Goal: Task Accomplishment & Management: Understand process/instructions

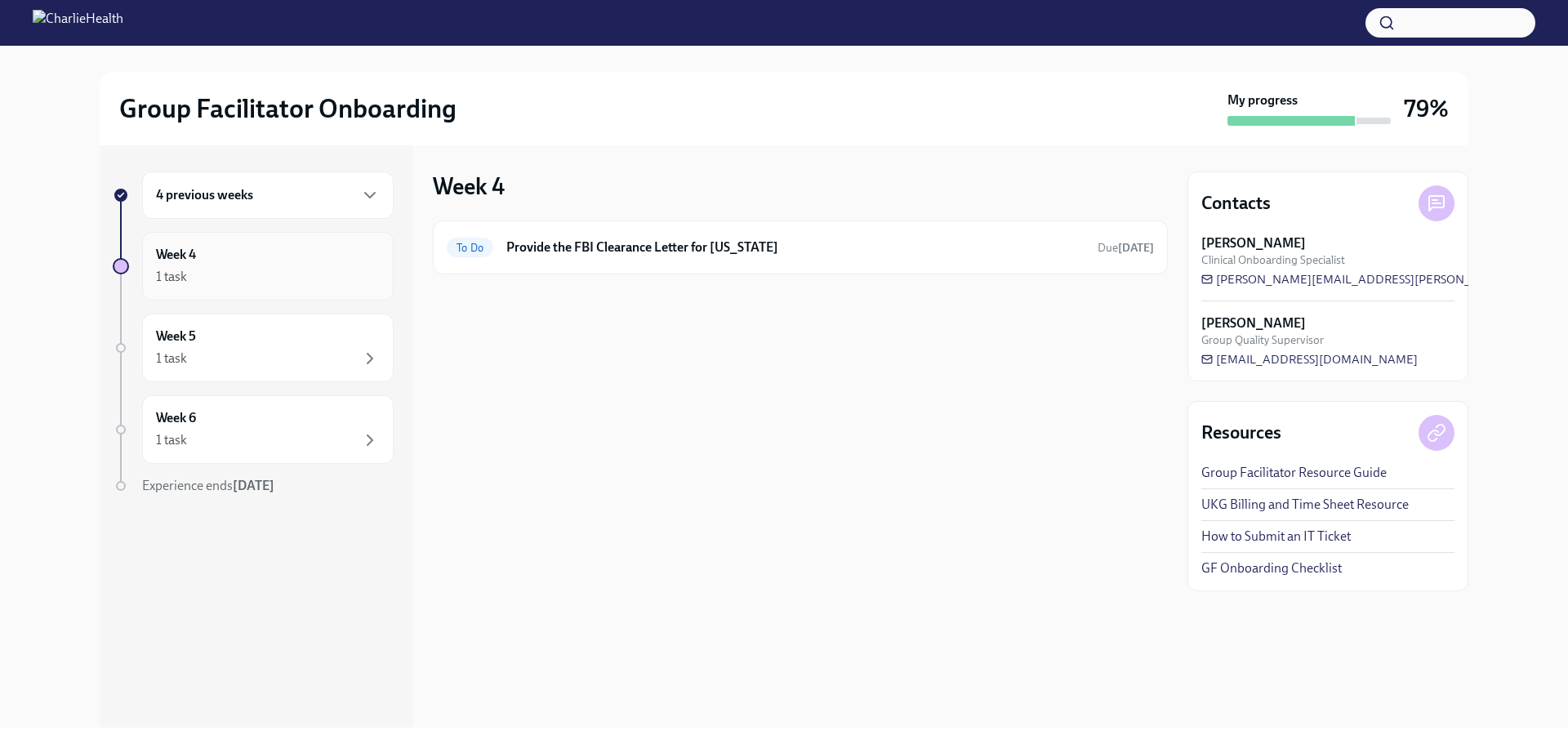
click at [194, 256] on h6 "Week 4" at bounding box center [175, 255] width 40 height 18
click at [247, 195] on h6 "4 previous weeks" at bounding box center [204, 195] width 97 height 18
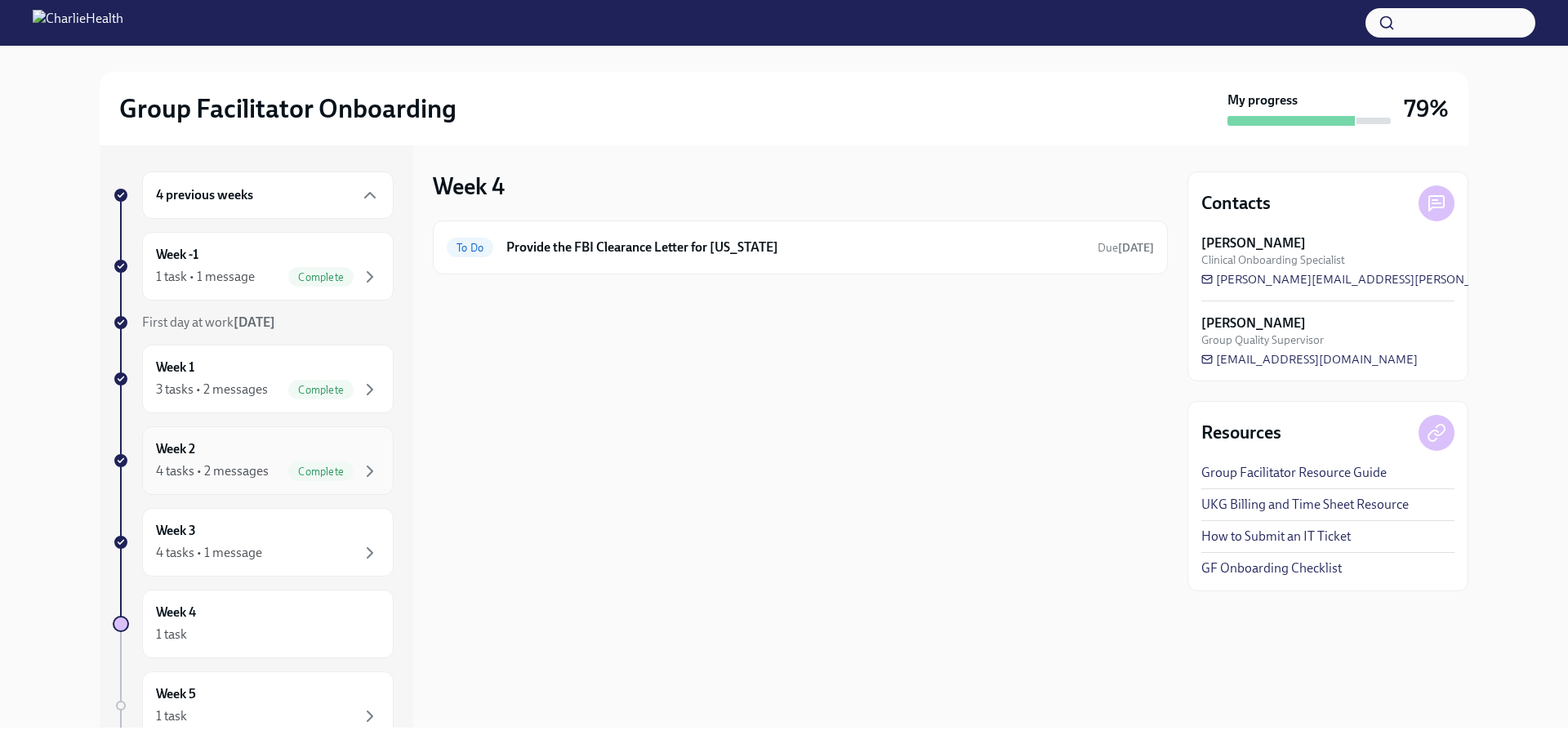
click at [218, 452] on div "Week 2 4 tasks • 2 messages Complete" at bounding box center [267, 461] width 224 height 41
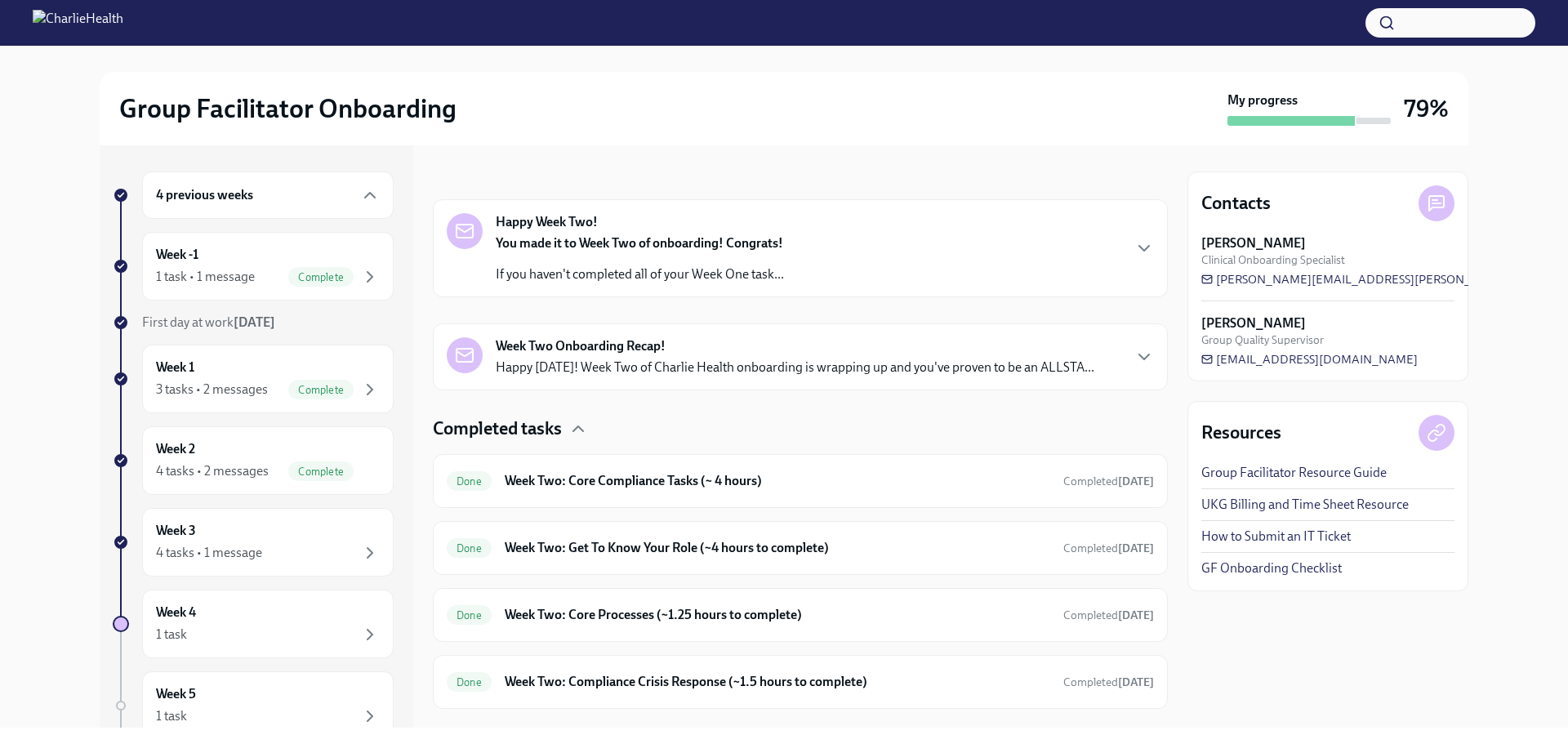
scroll to position [249, 0]
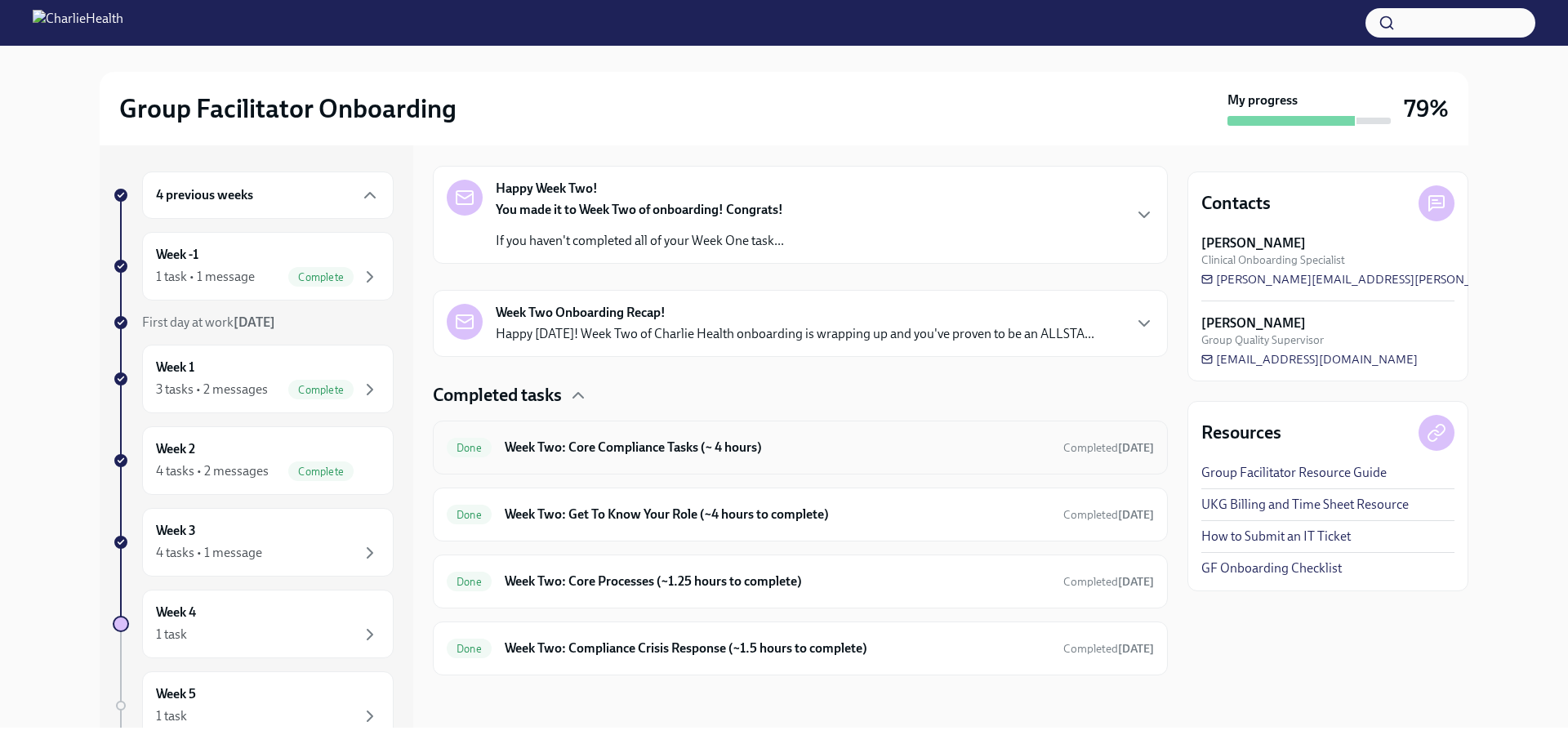
click at [629, 447] on h6 "Week Two: Core Compliance Tasks (~ 4 hours)" at bounding box center [777, 448] width 546 height 18
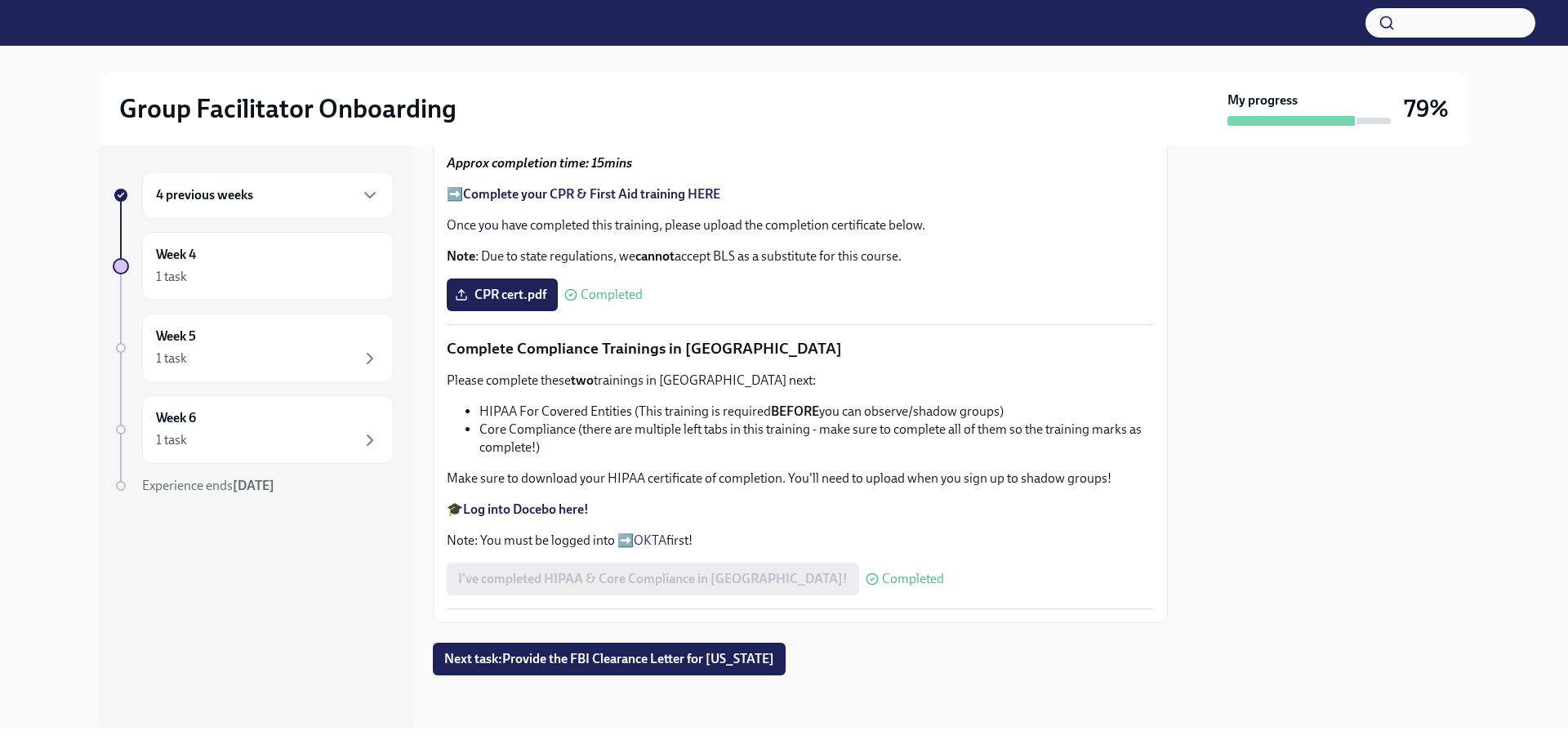
scroll to position [1000, 0]
click at [232, 286] on div "1 task" at bounding box center [267, 277] width 224 height 19
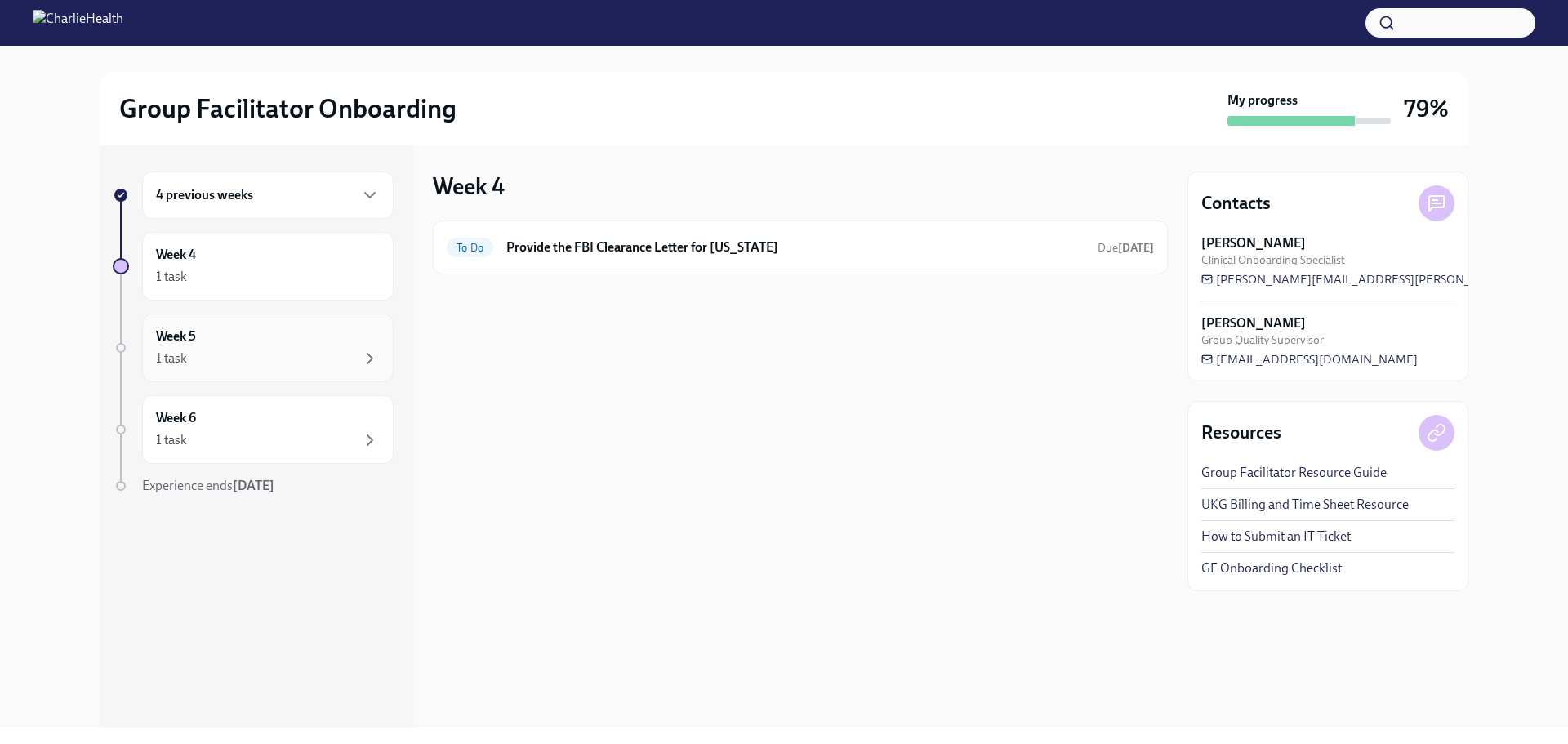
click at [274, 358] on div "1 task" at bounding box center [267, 358] width 224 height 19
click at [278, 320] on div "Week 5 1 task" at bounding box center [268, 349] width 251 height 69
click at [245, 447] on div "1 task" at bounding box center [267, 441] width 224 height 19
click at [239, 324] on div "Week 5 1 task" at bounding box center [268, 349] width 251 height 69
click at [172, 337] on h6 "Week 5" at bounding box center [175, 336] width 40 height 18
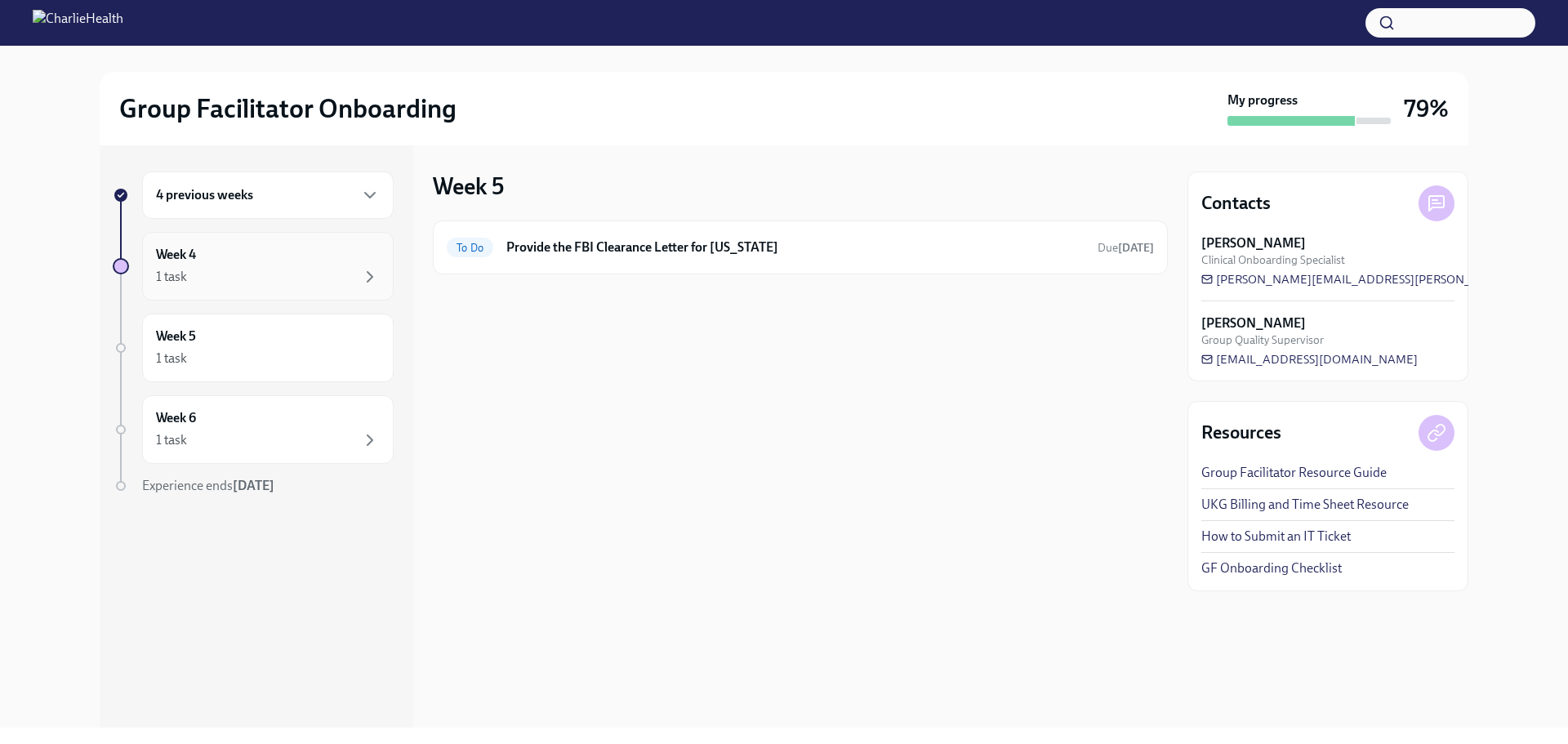
click at [218, 248] on div "Week 4 1 task" at bounding box center [267, 266] width 224 height 41
click at [213, 188] on h6 "4 previous weeks" at bounding box center [204, 195] width 97 height 18
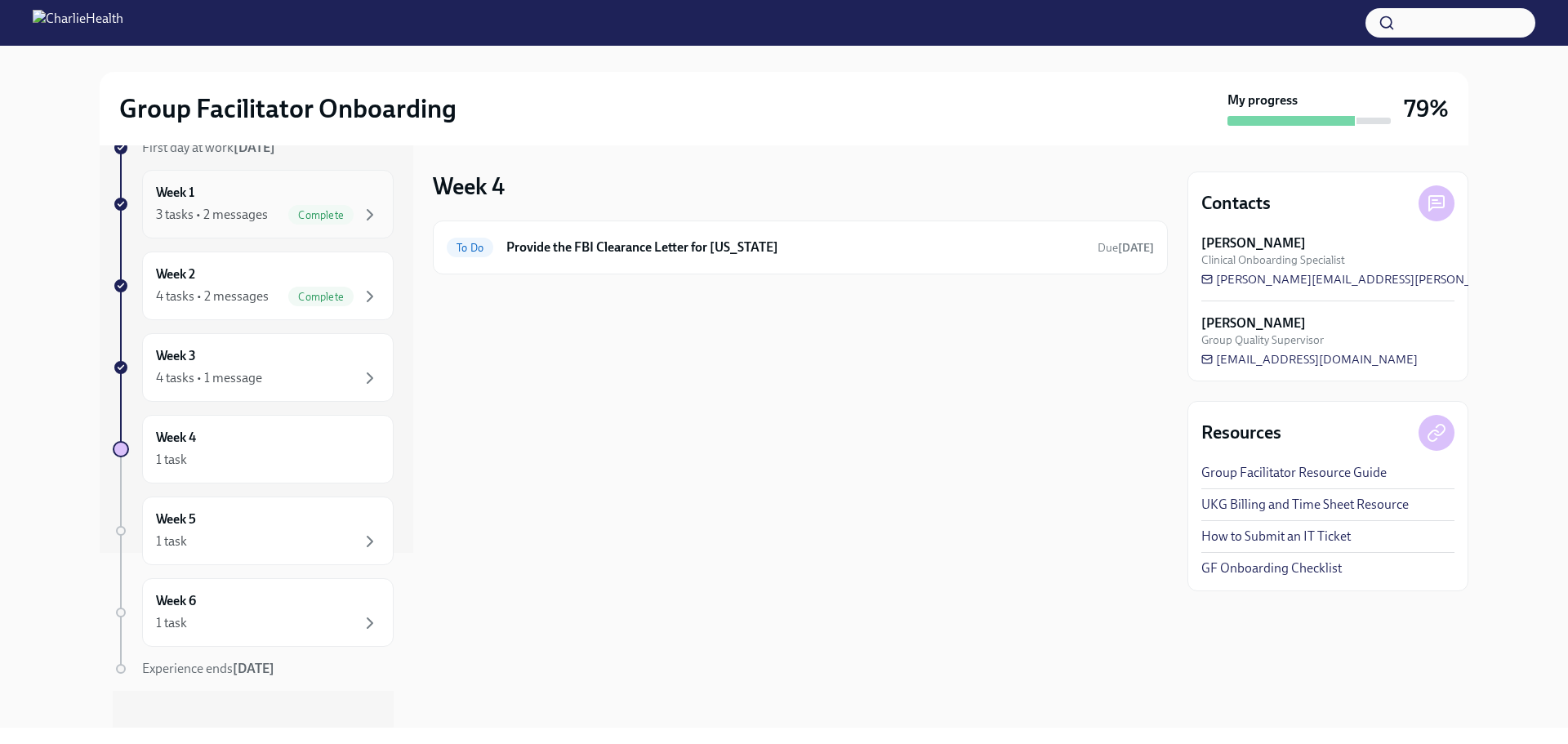
scroll to position [190, 0]
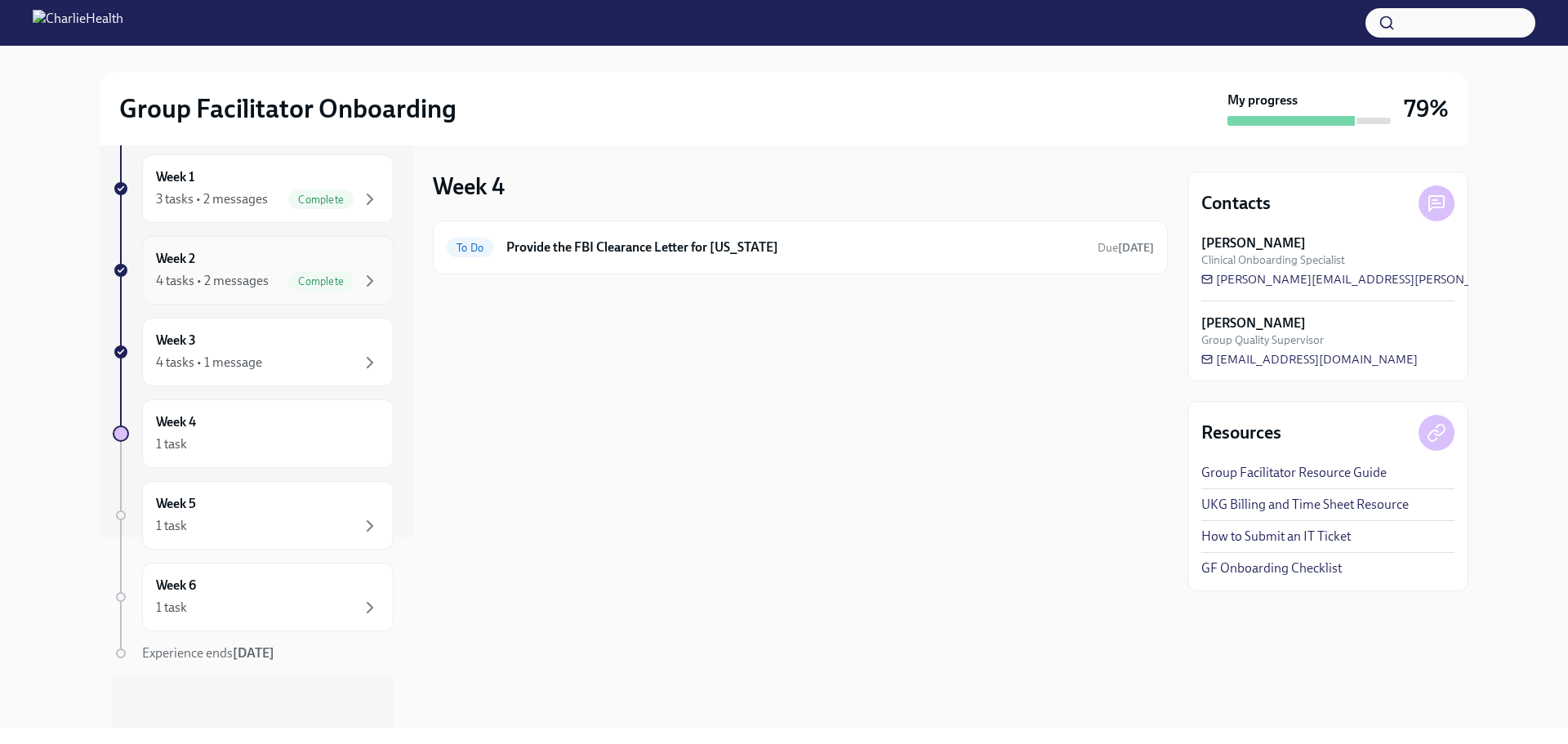
click at [288, 277] on span "Complete" at bounding box center [321, 281] width 65 height 12
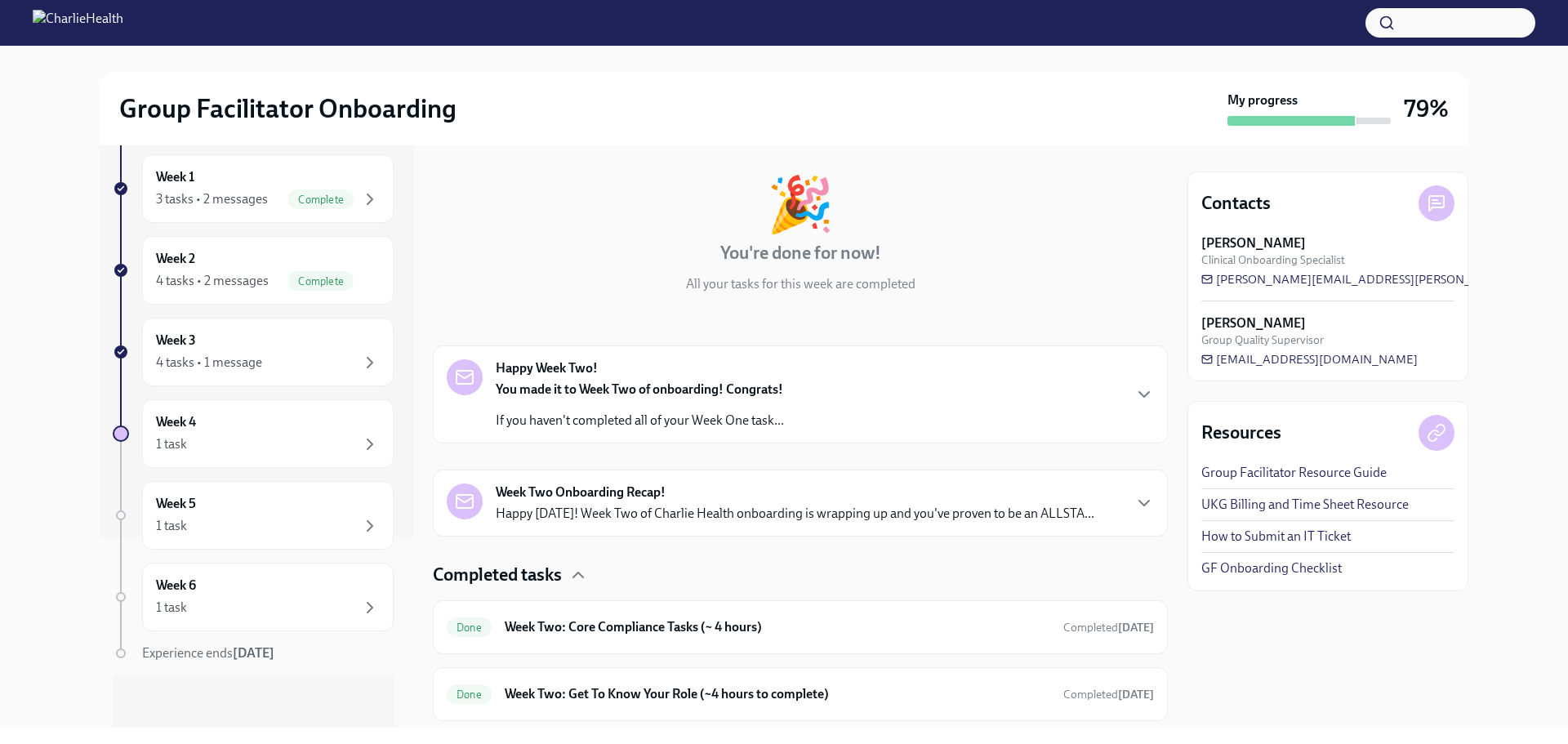
scroll to position [249, 0]
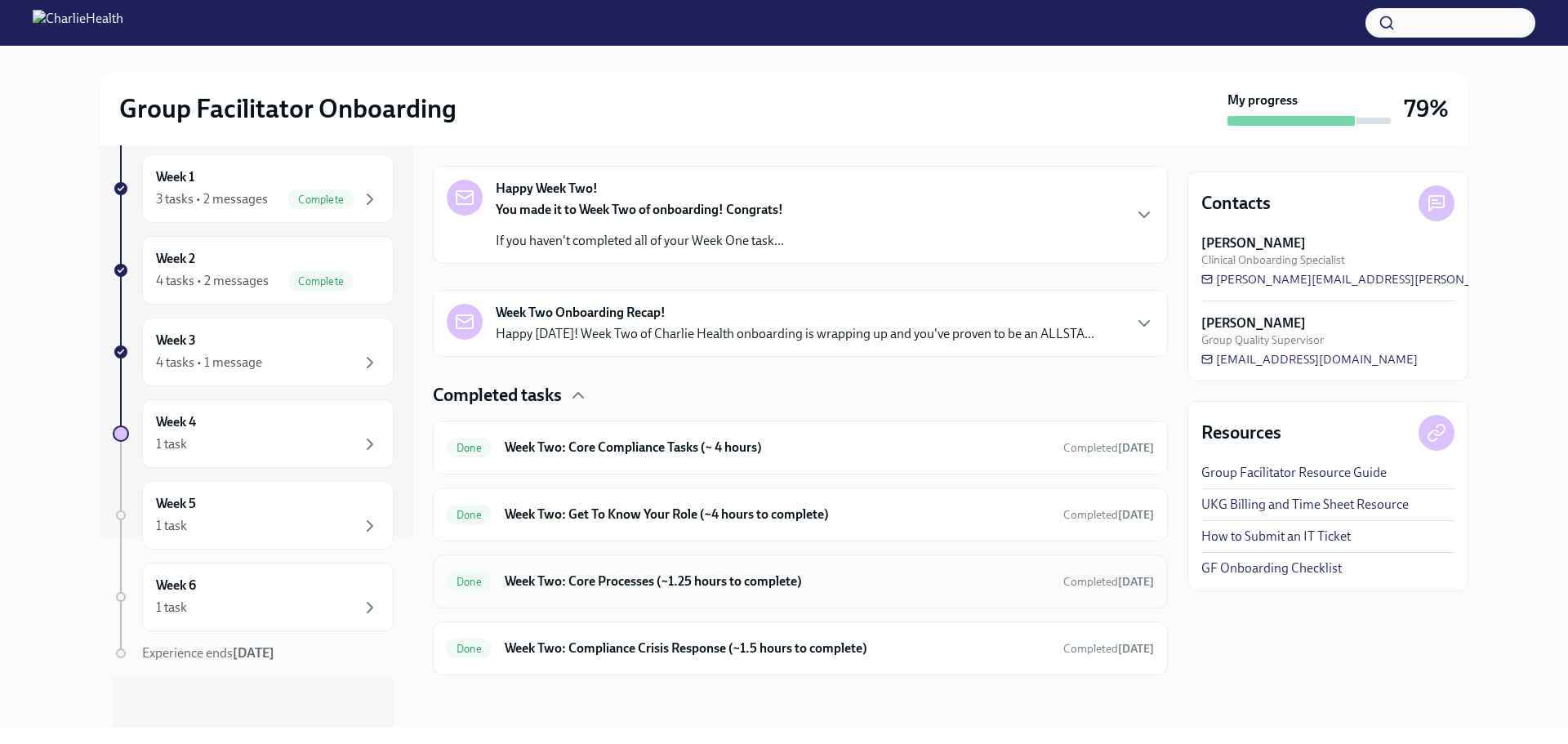
click at [774, 587] on h6 "Week Two: Core Processes (~1.25 hours to complete)" at bounding box center [777, 581] width 546 height 18
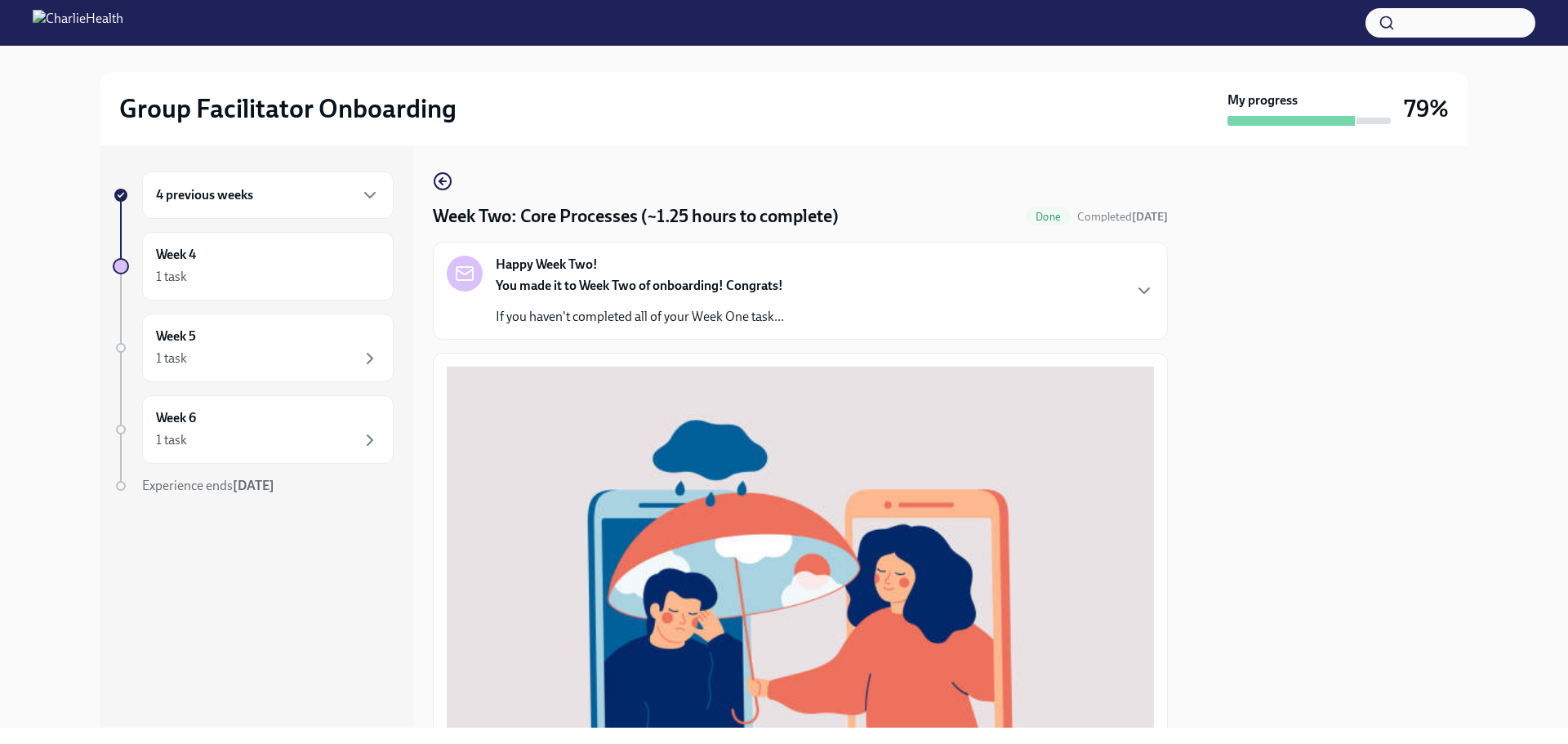
click at [715, 311] on p "If you haven't completed all of your Week One task..." at bounding box center [639, 317] width 288 height 18
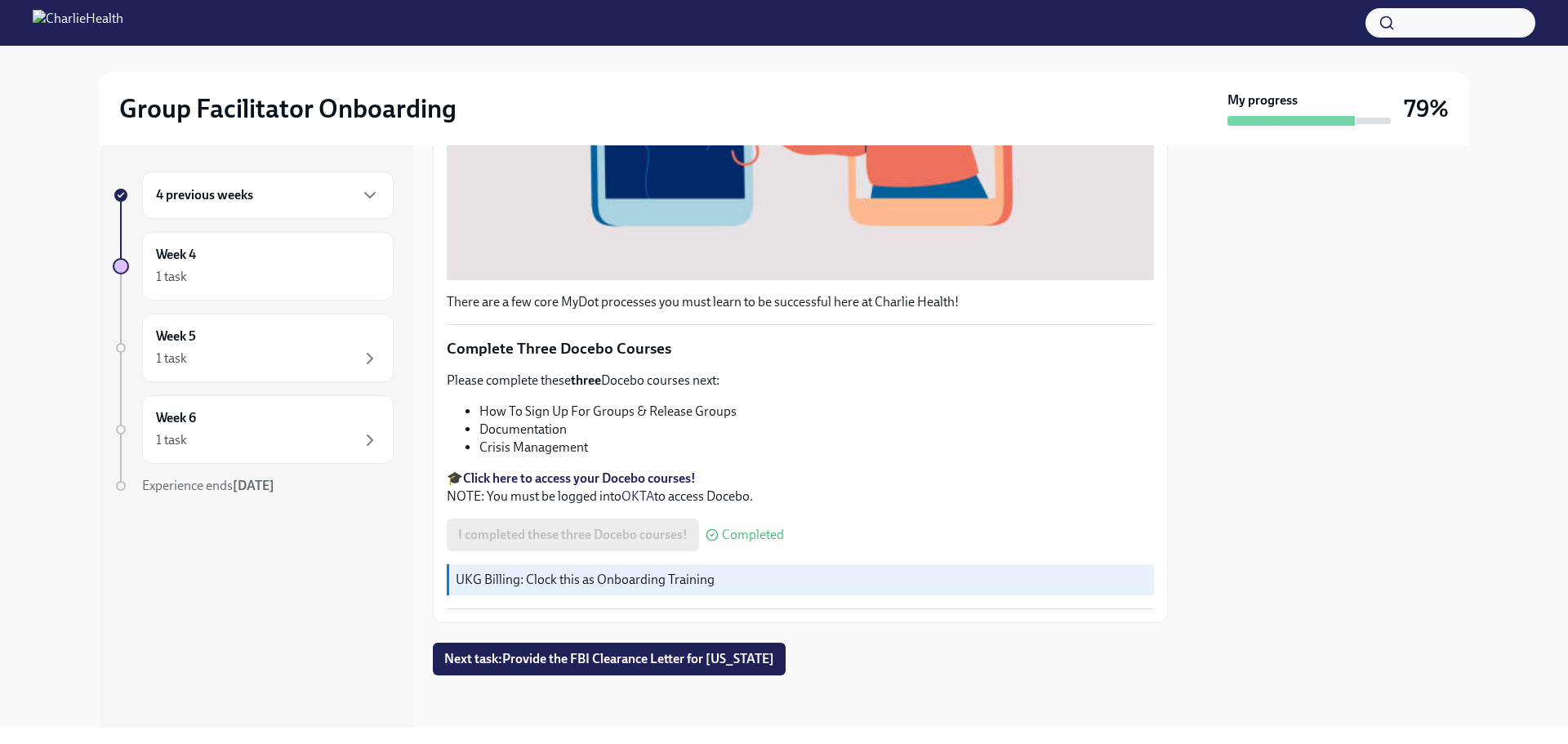
scroll to position [1108, 0]
click at [215, 263] on div "Week 4 1 task" at bounding box center [267, 266] width 224 height 41
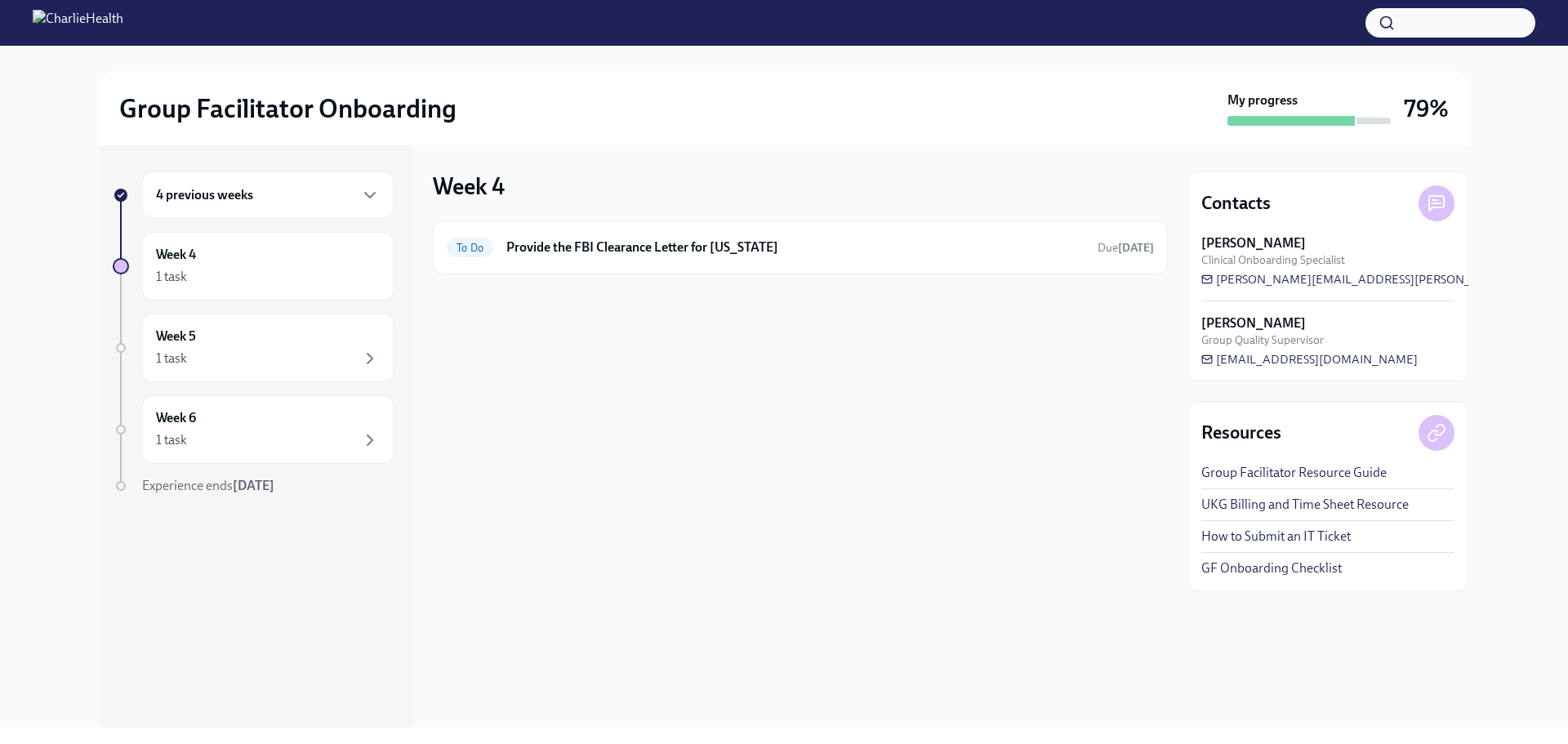
click at [235, 188] on div "4 previous weeks" at bounding box center [268, 196] width 251 height 48
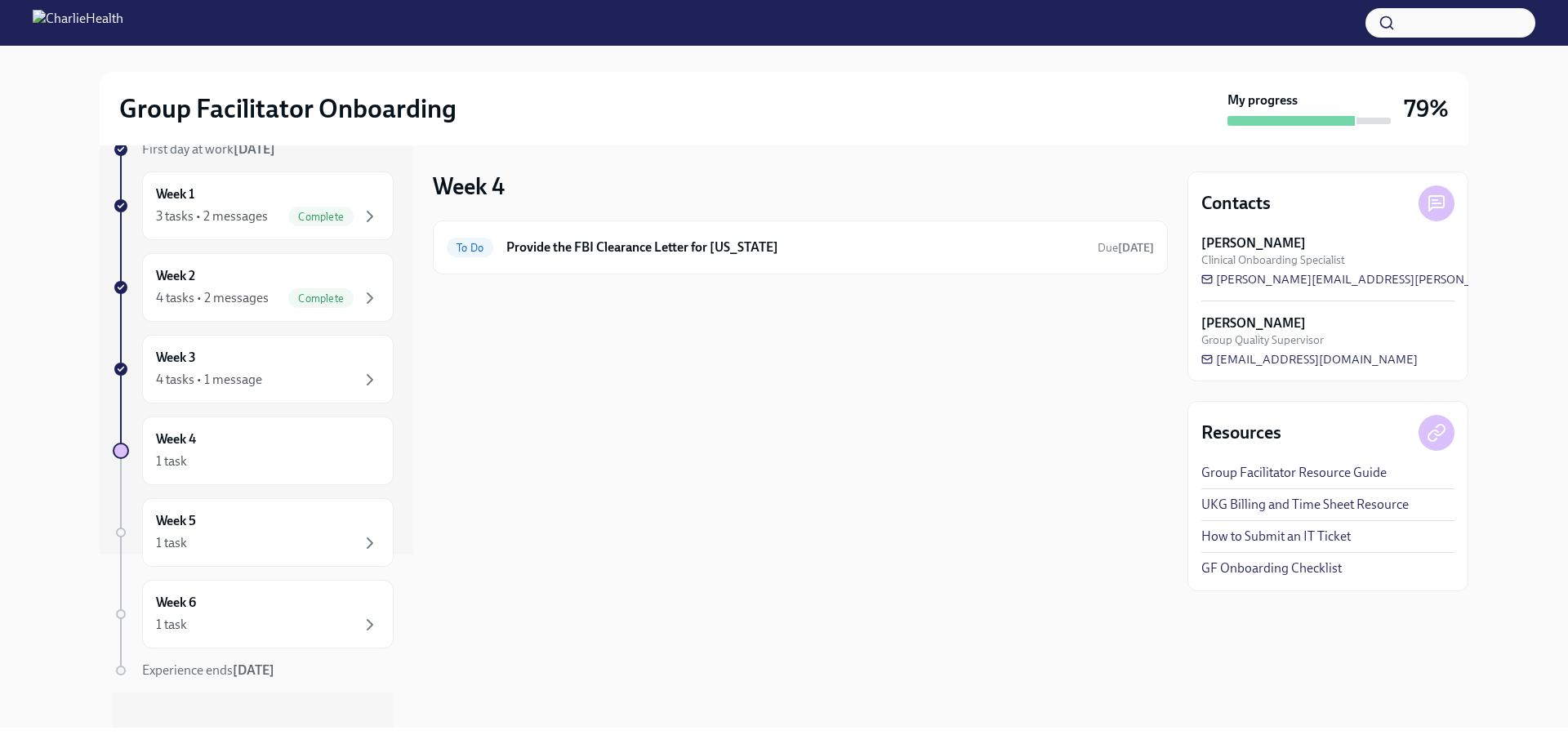
scroll to position [190, 0]
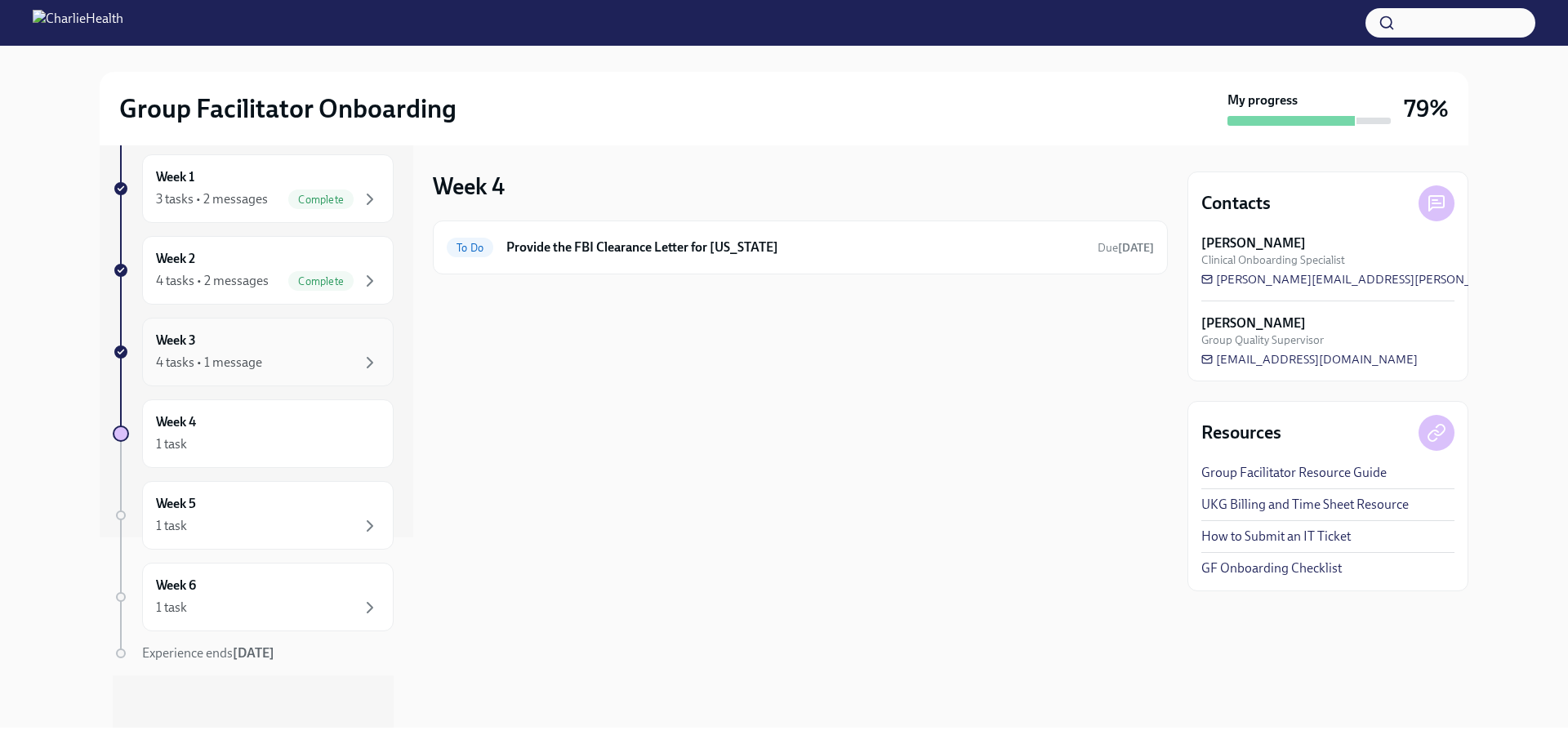
click at [298, 362] on div "4 tasks • 1 message" at bounding box center [267, 363] width 224 height 19
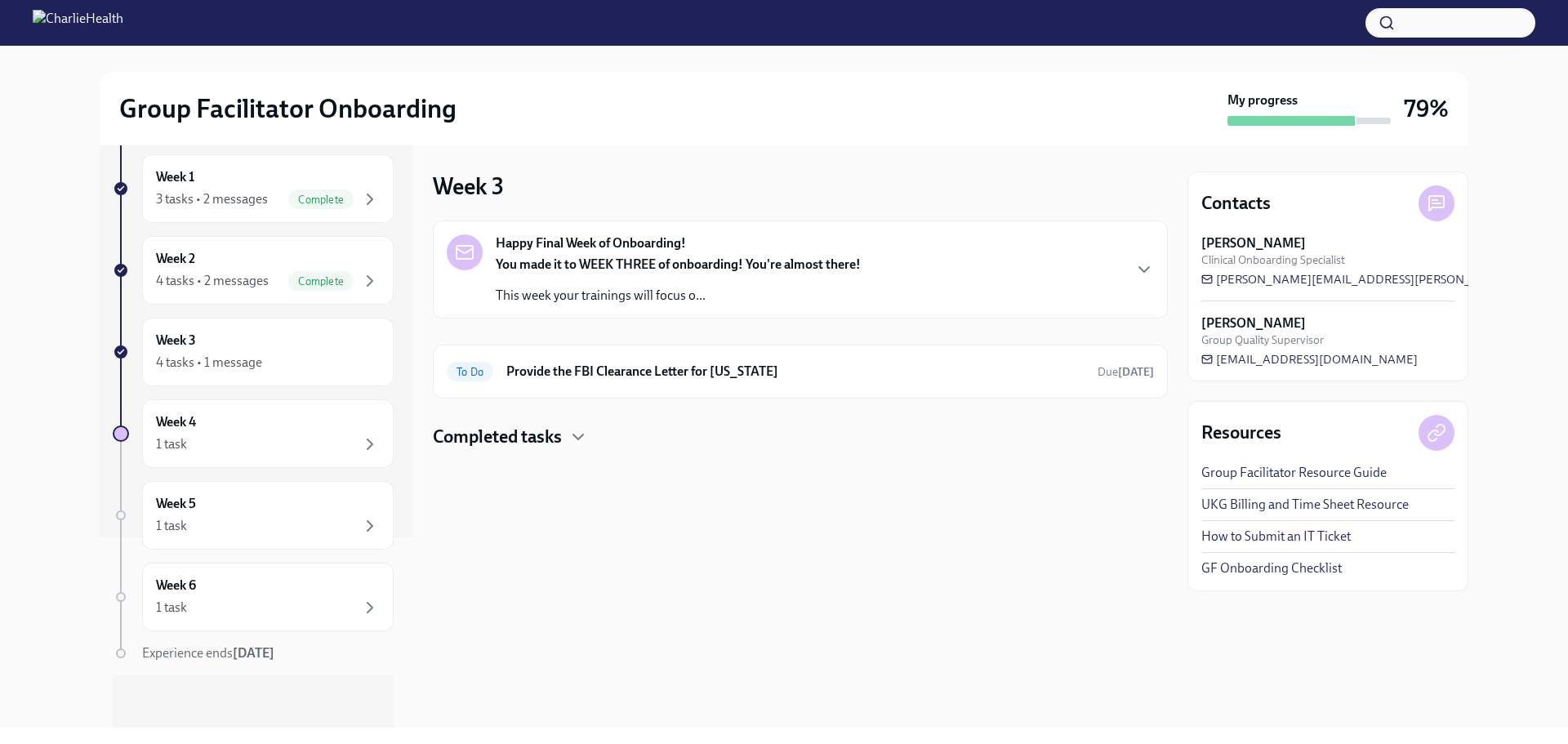
click at [706, 276] on div "You made it to WEEK THREE of onboarding! You're almost there! This week your tr…" at bounding box center [677, 280] width 365 height 49
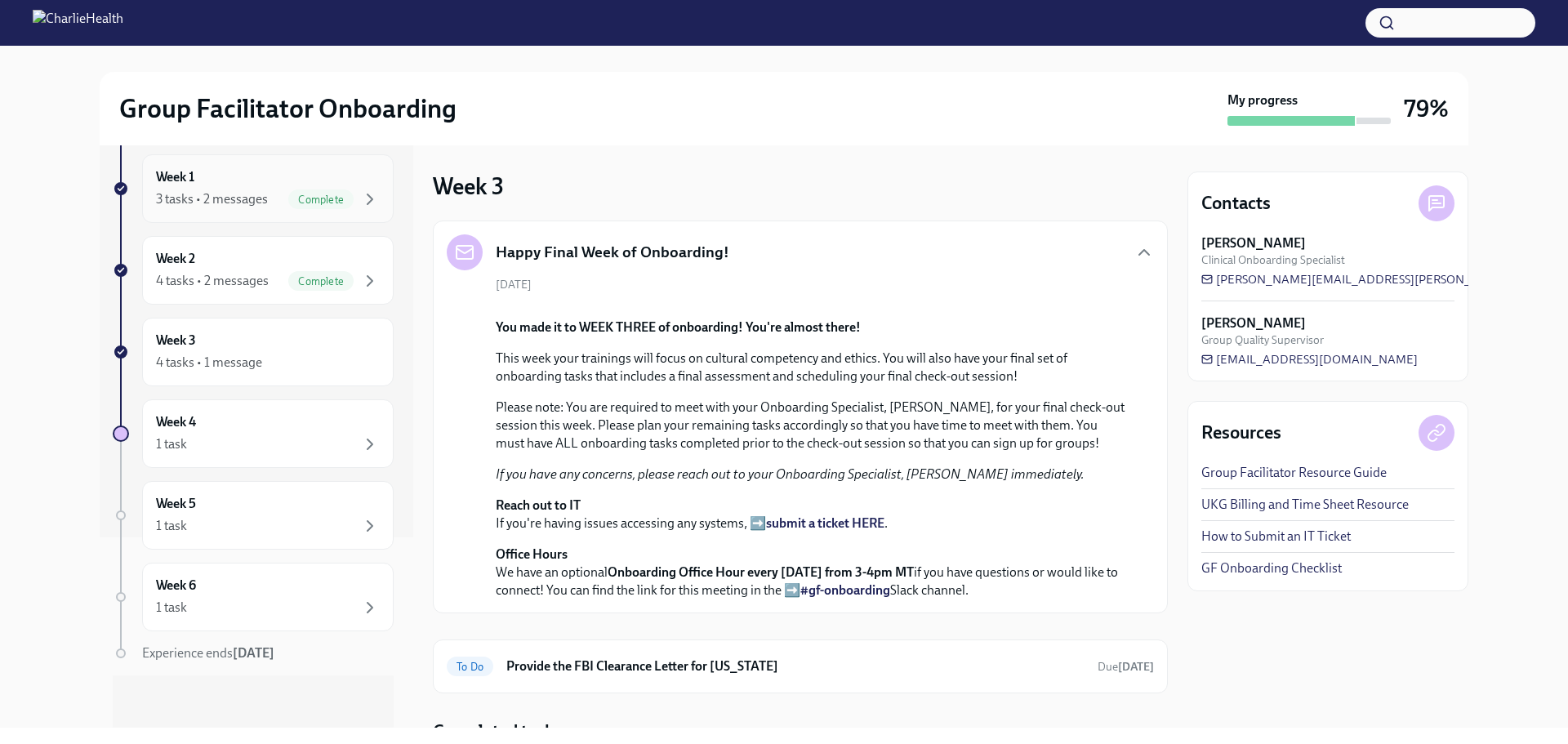
click at [203, 186] on div "Week 1 3 tasks • 2 messages Complete" at bounding box center [267, 188] width 224 height 41
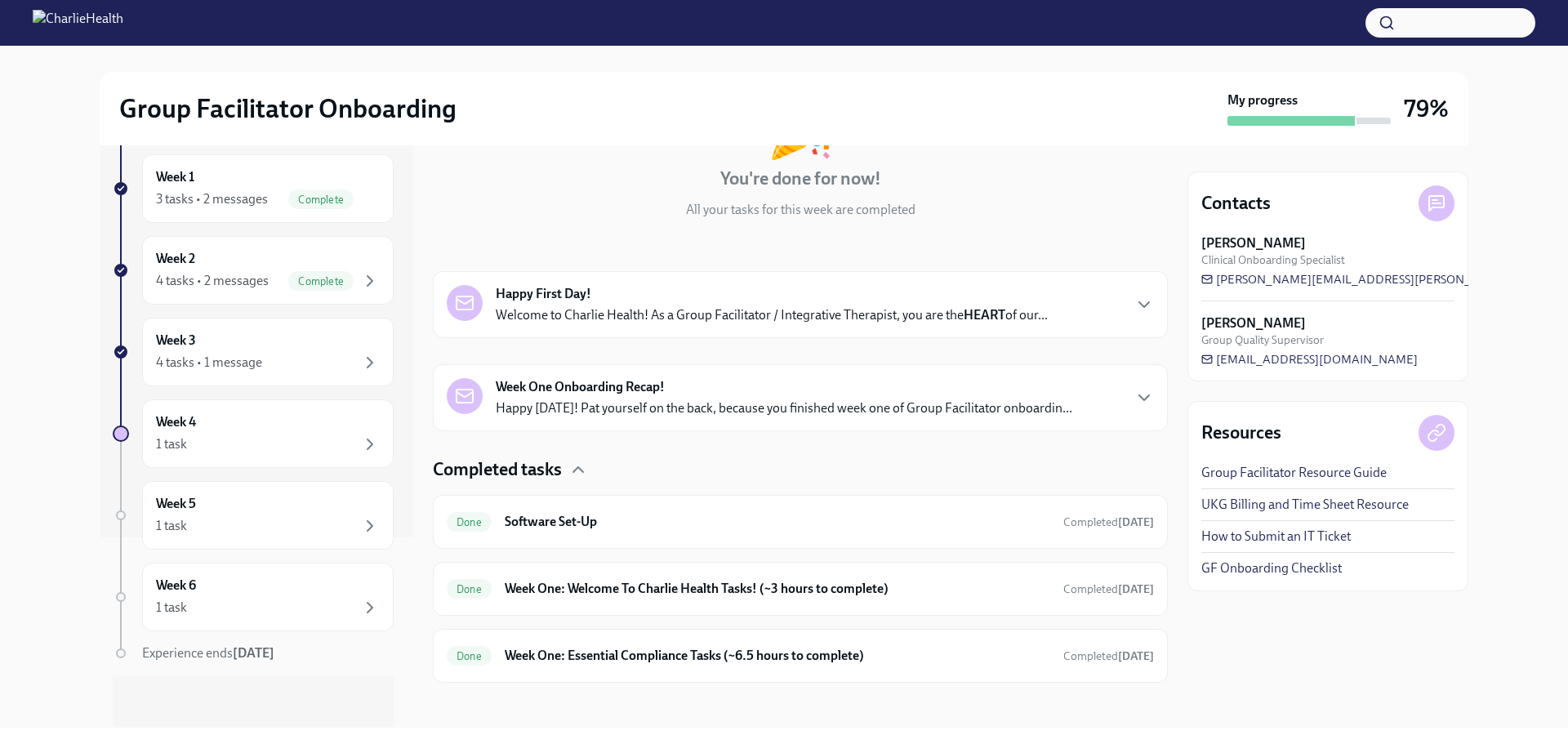
scroll to position [151, 0]
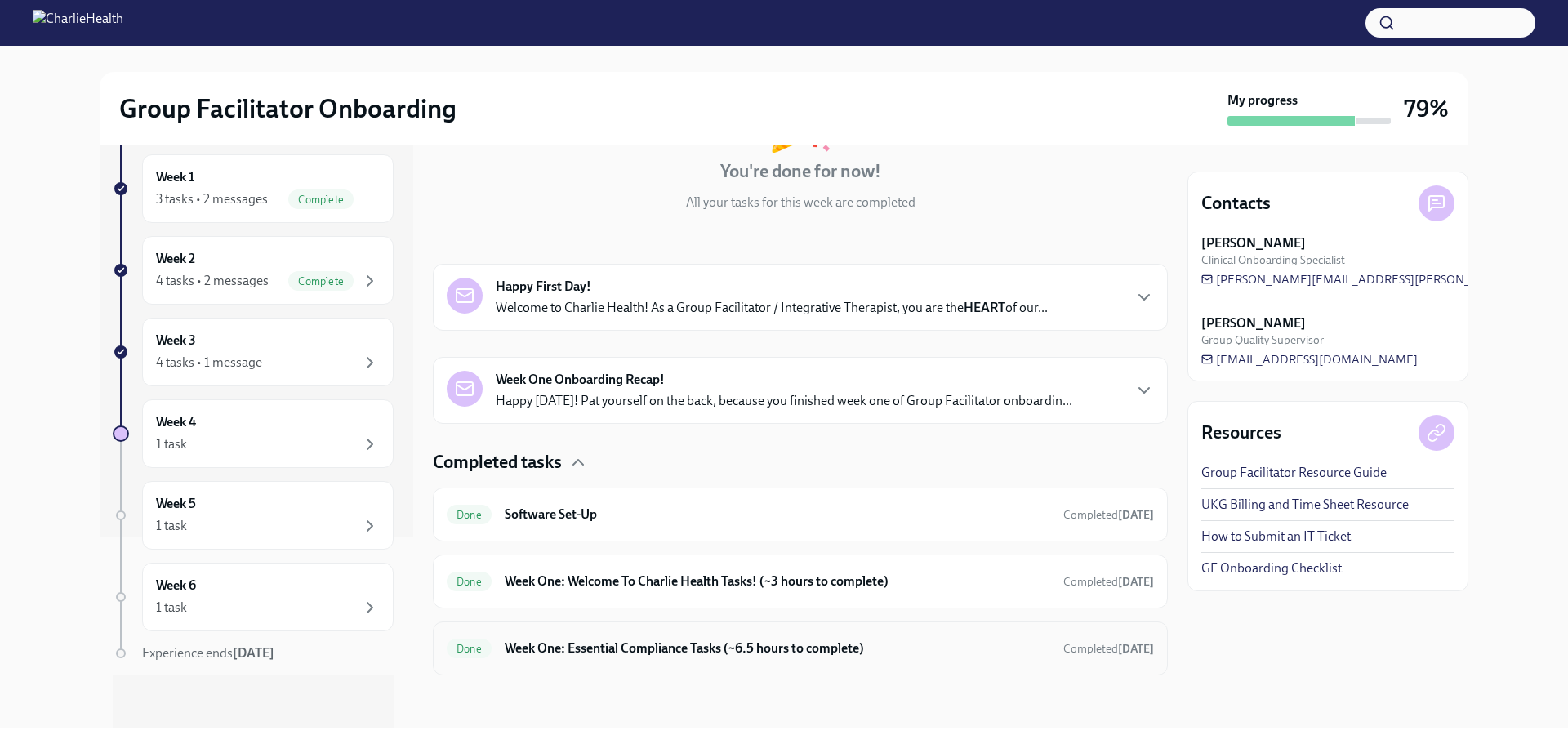
click at [787, 655] on h6 "Week One: Essential Compliance Tasks (~6.5 hours to complete)" at bounding box center [777, 648] width 546 height 18
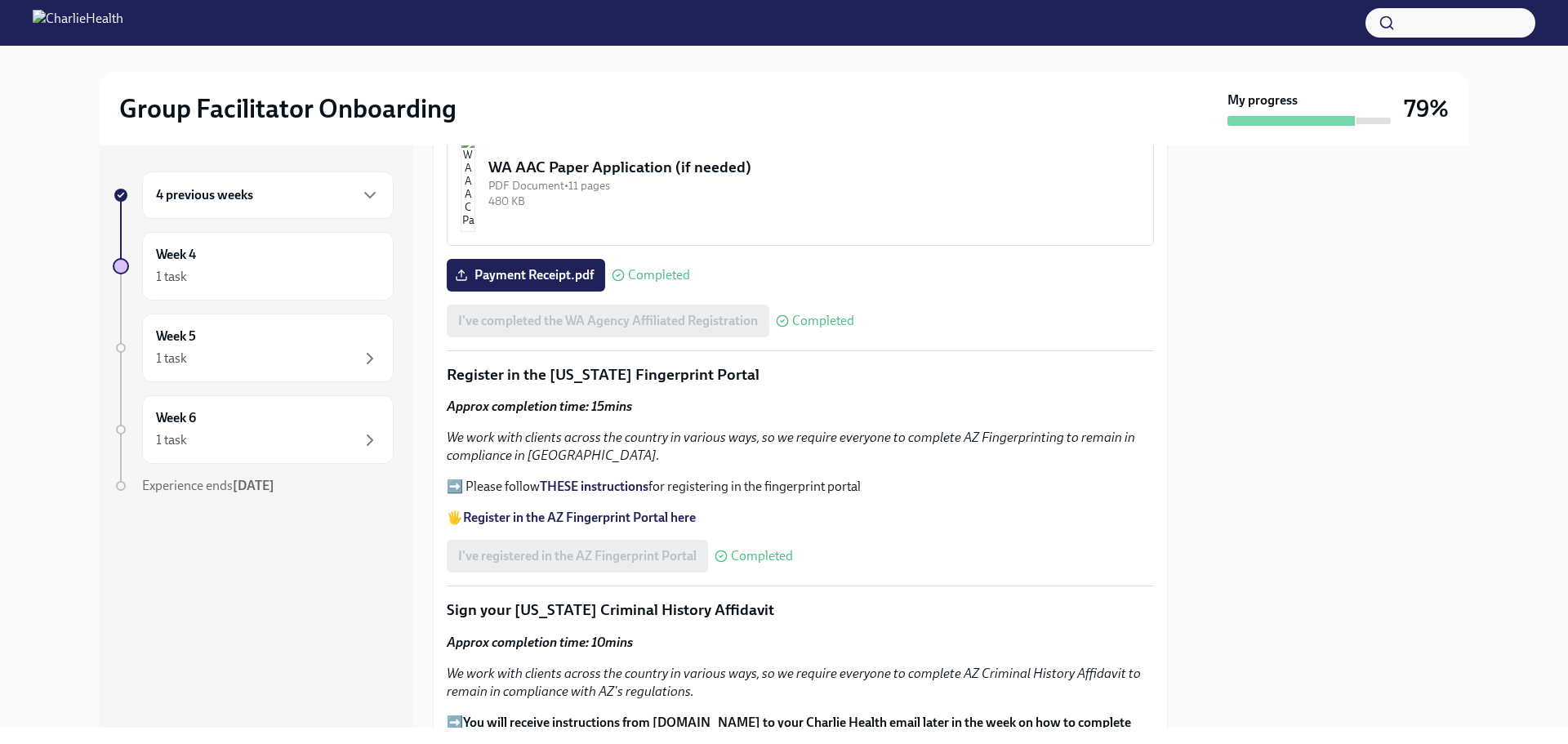
scroll to position [1588, 0]
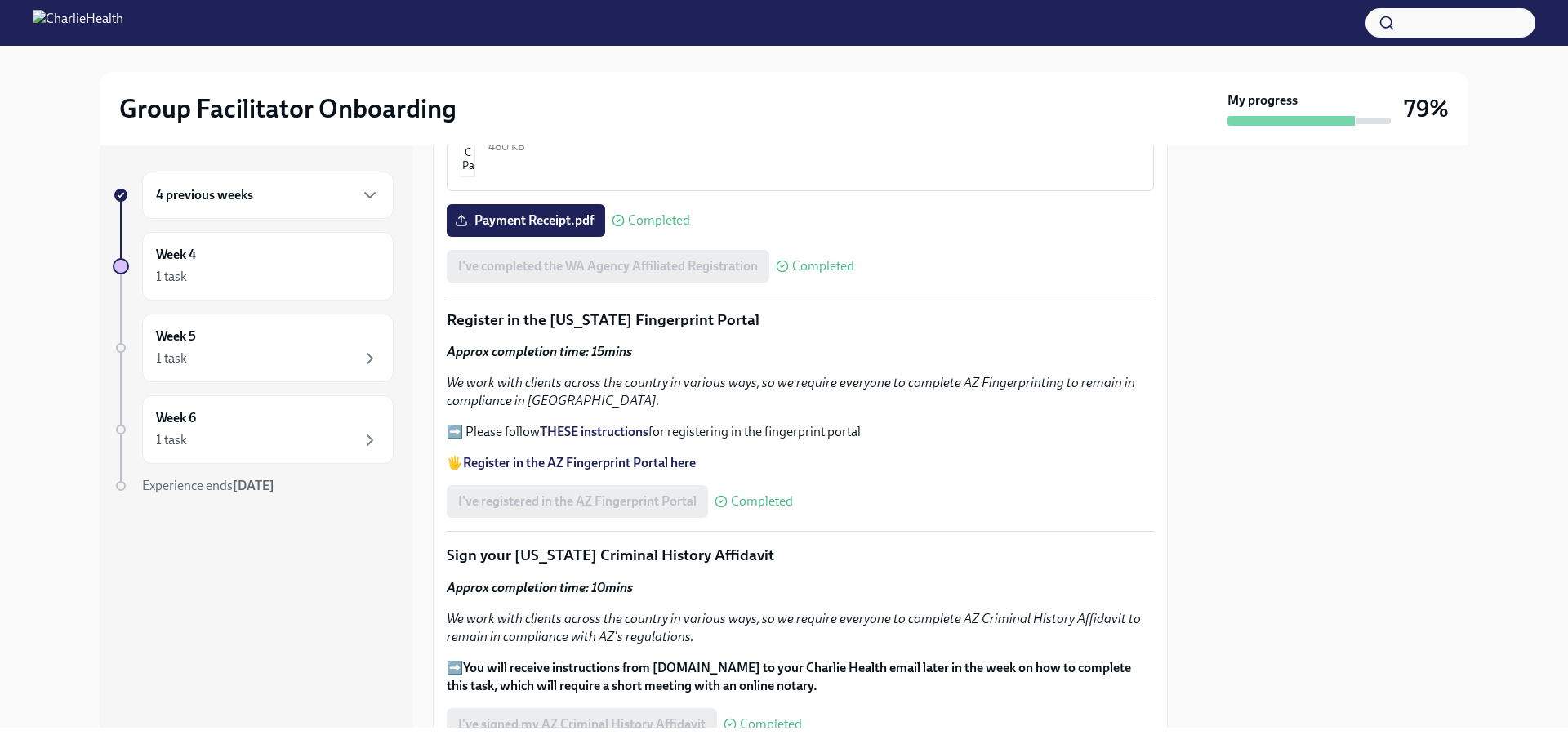
click at [557, 460] on strong "Register in the AZ Fingerprint Portal here" at bounding box center [578, 463] width 233 height 16
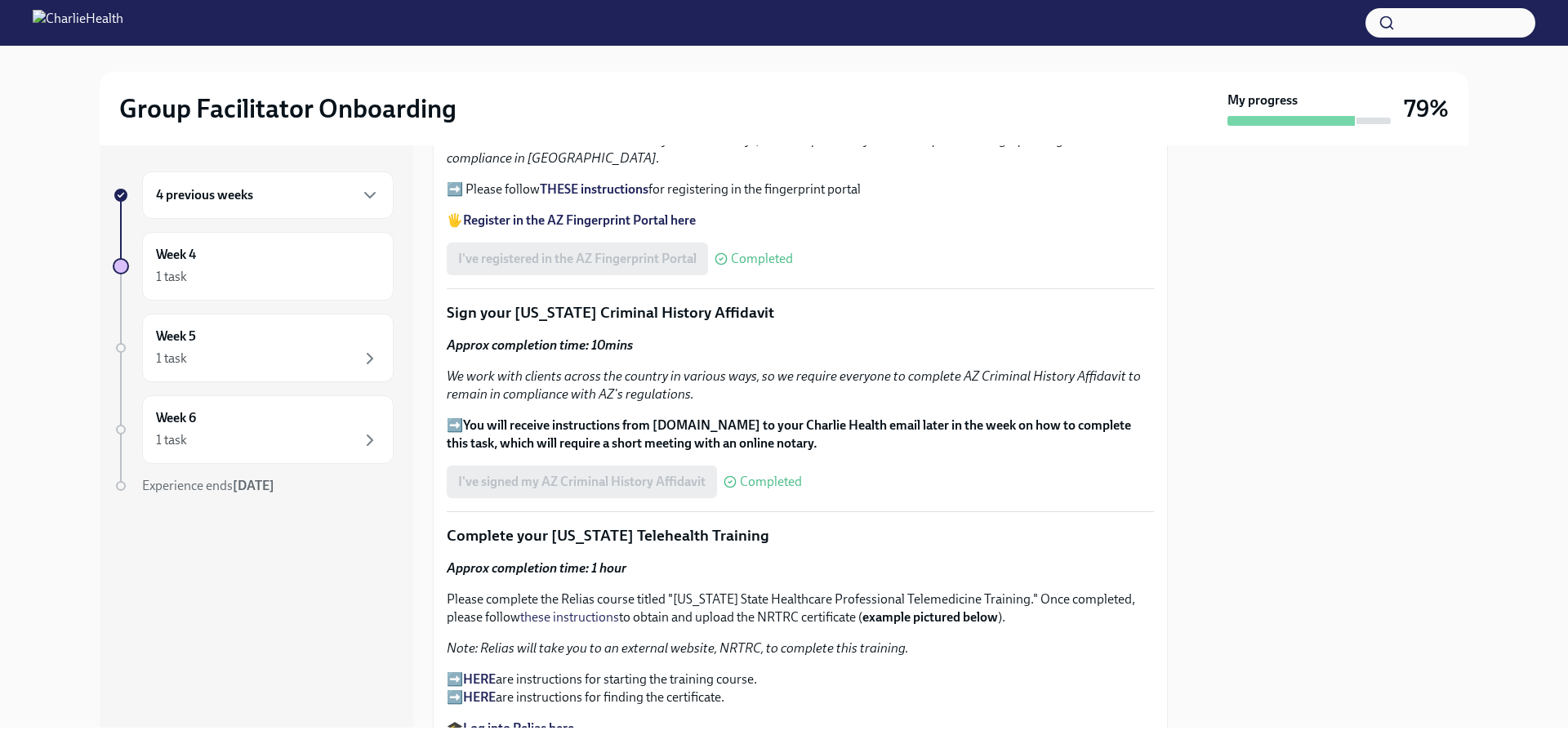
scroll to position [1751, 0]
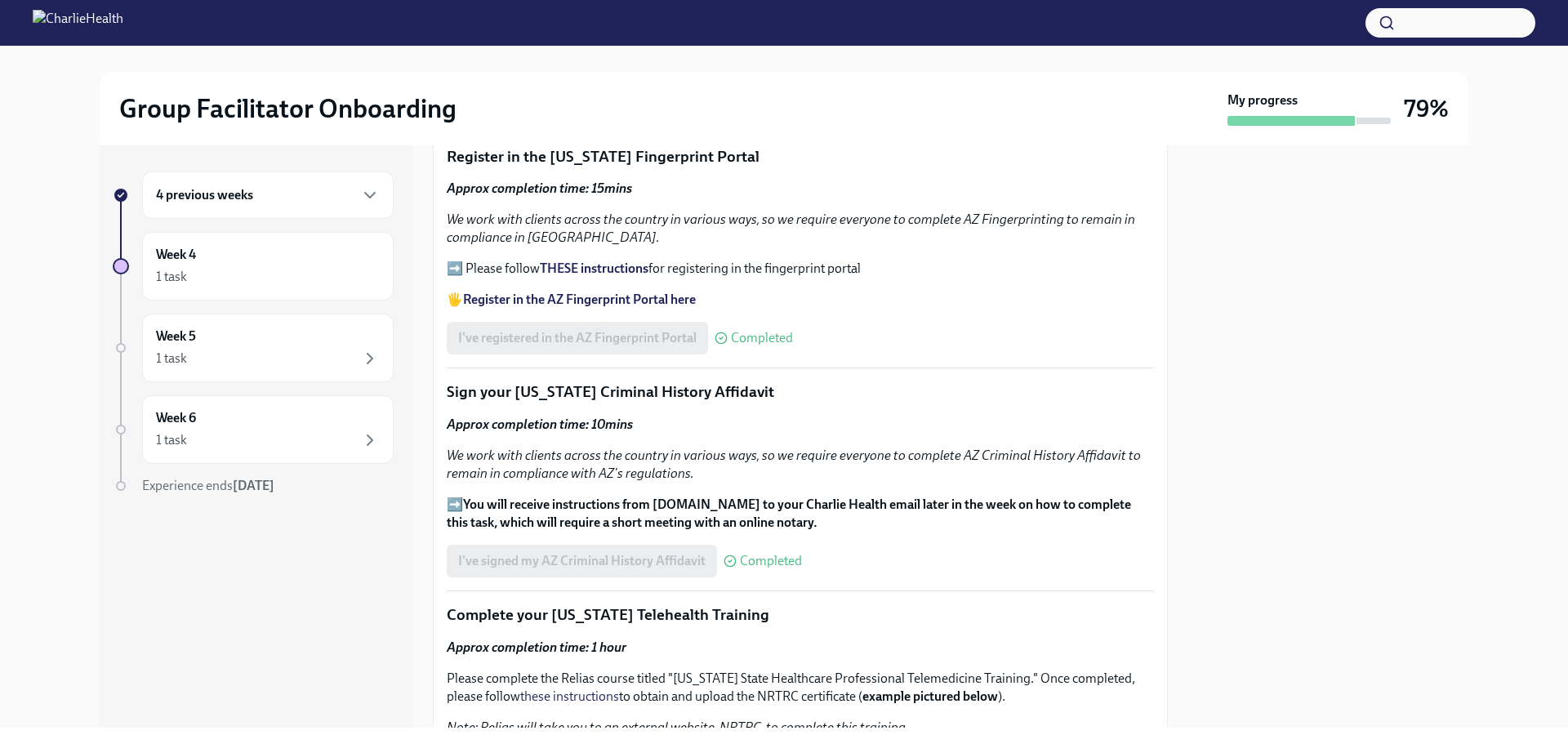
click at [491, 293] on strong "Register in the AZ Fingerprint Portal here" at bounding box center [578, 300] width 233 height 16
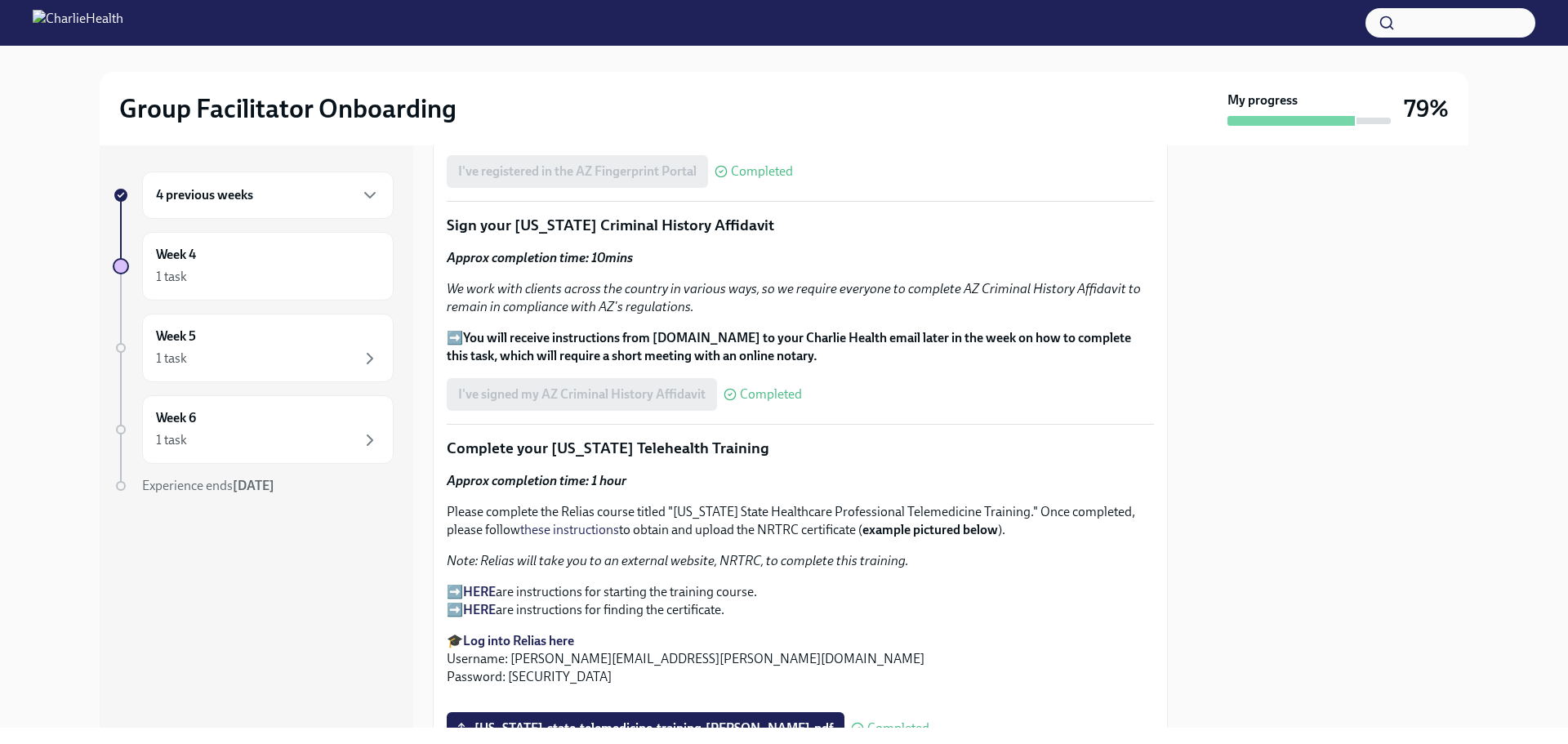
scroll to position [1669, 0]
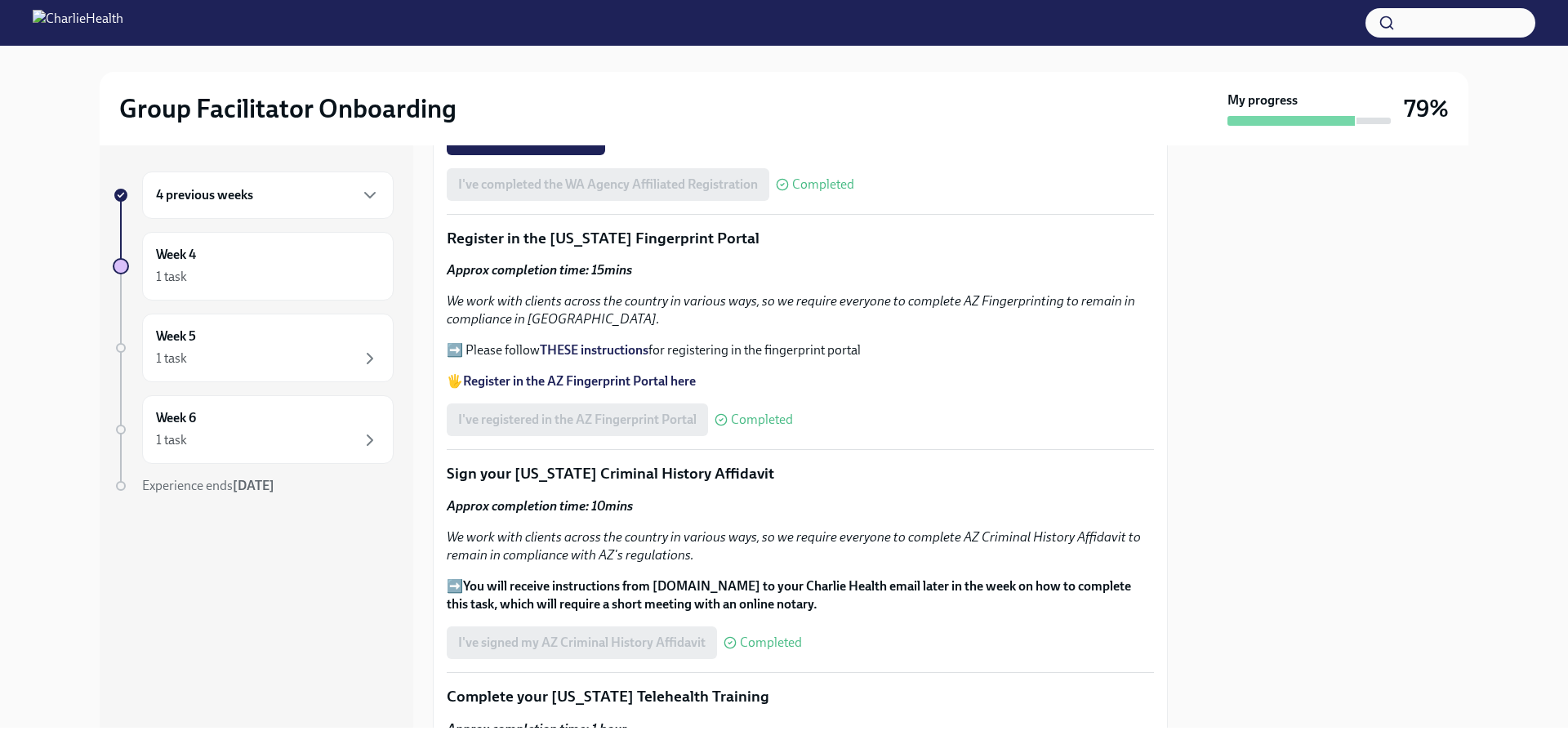
click at [570, 346] on strong "THESE instructions" at bounding box center [593, 350] width 109 height 16
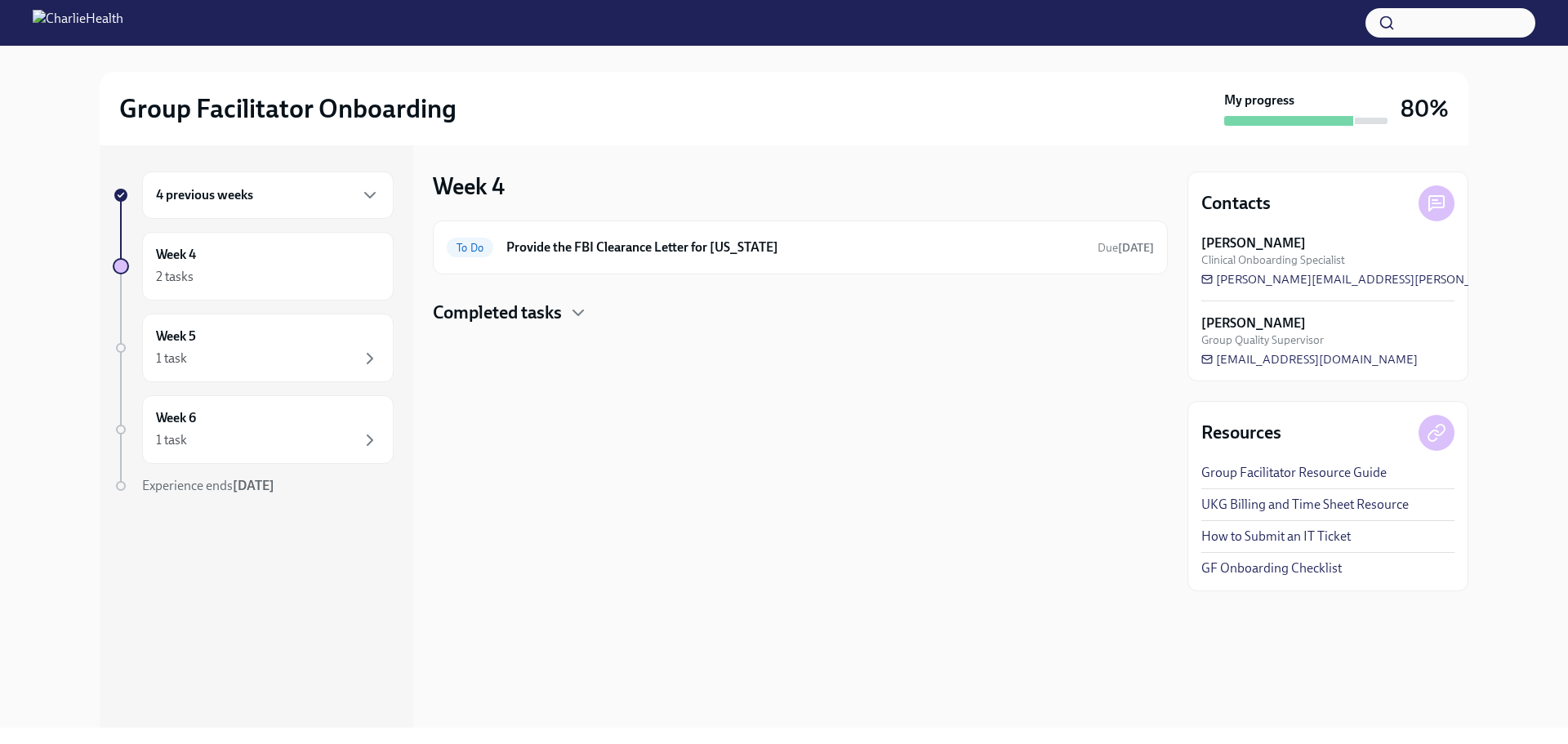
click at [474, 315] on h4 "Completed tasks" at bounding box center [497, 313] width 129 height 25
click at [888, 242] on h6 "Provide the FBI Clearance Letter for [US_STATE]" at bounding box center [795, 248] width 578 height 18
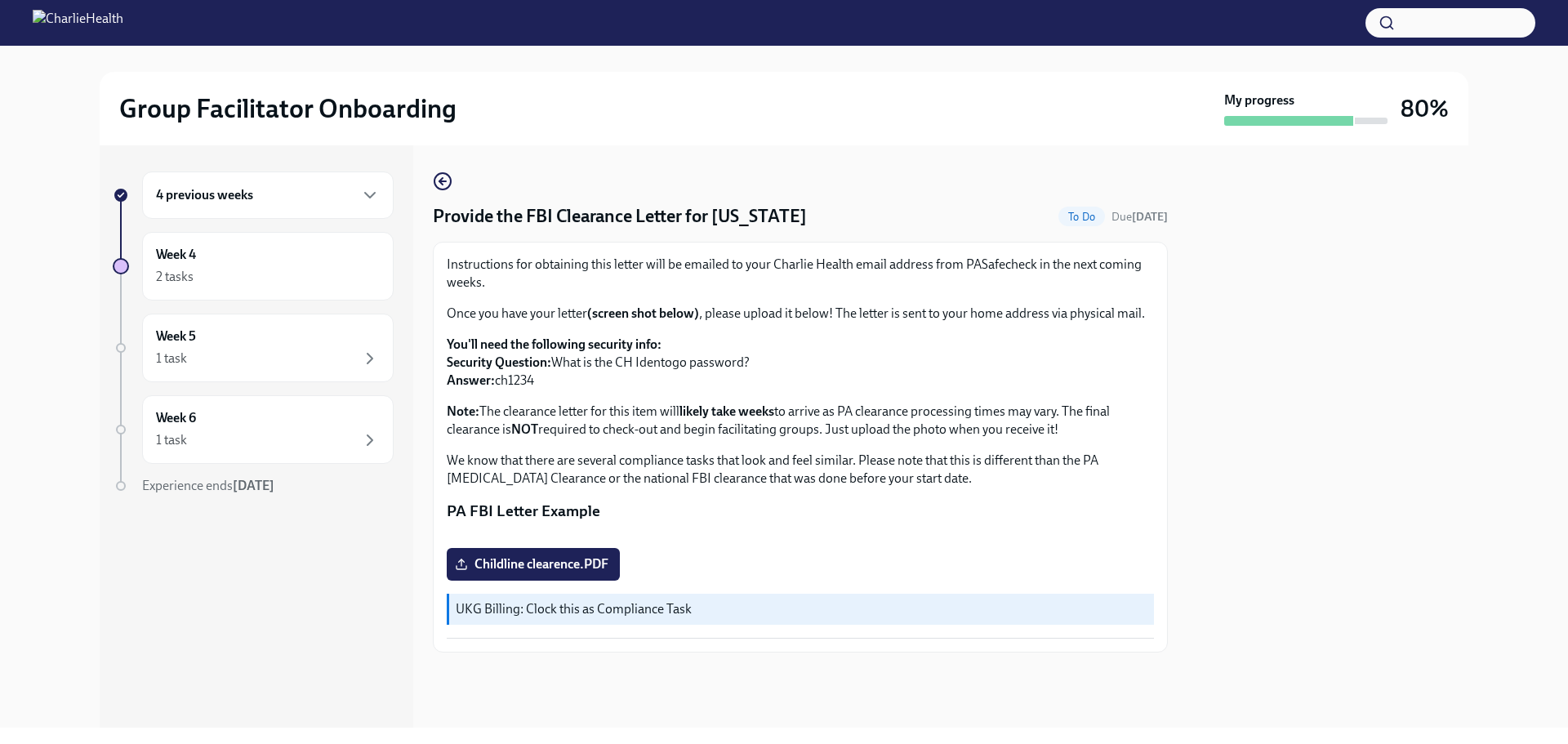
scroll to position [226, 0]
click at [176, 424] on h6 "Week 6" at bounding box center [175, 418] width 40 height 18
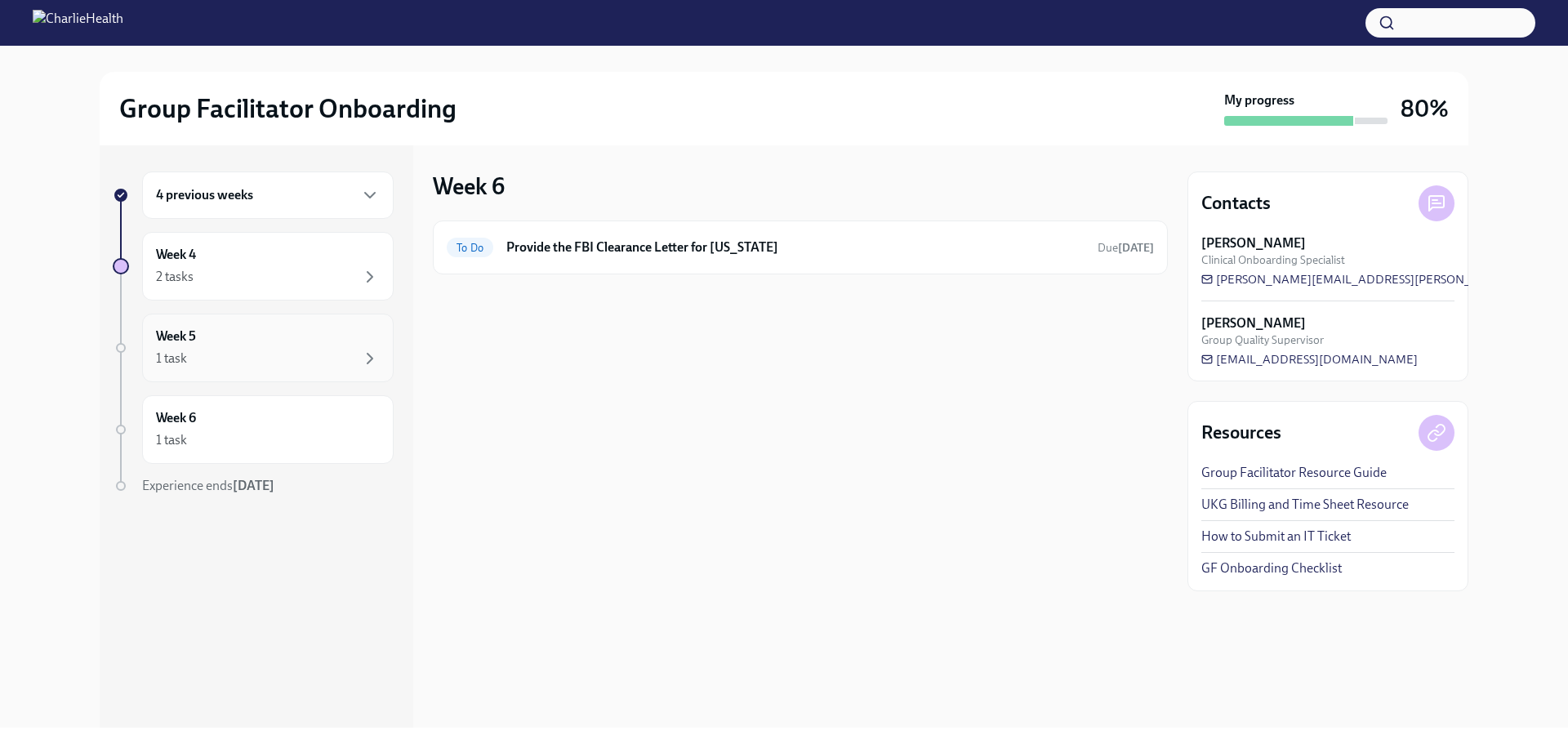
click at [176, 350] on div "1 task" at bounding box center [171, 358] width 31 height 18
click at [182, 268] on div "2 tasks" at bounding box center [174, 277] width 37 height 18
click at [576, 304] on icon "button" at bounding box center [578, 313] width 19 height 19
click at [287, 228] on div "4 previous weeks Week 4 2 tasks Week 5 1 task Week 6 1 task Experience ends Nov…" at bounding box center [253, 365] width 281 height 388
click at [286, 215] on div "4 previous weeks" at bounding box center [268, 196] width 251 height 48
